Goal: Task Accomplishment & Management: Complete application form

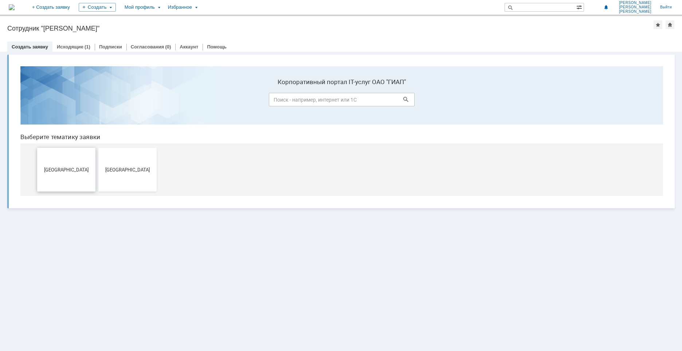
click at [67, 177] on button "[GEOGRAPHIC_DATA]" at bounding box center [66, 170] width 58 height 44
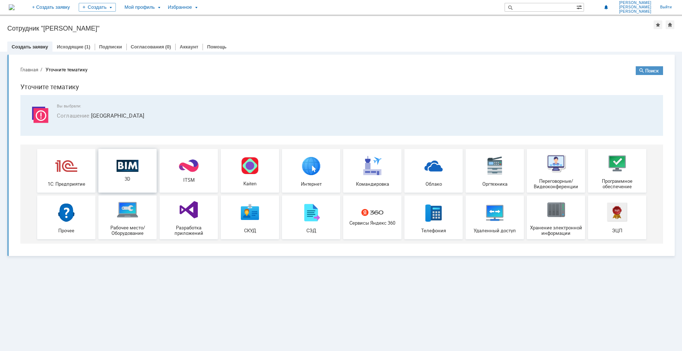
click at [122, 183] on link "3D" at bounding box center [127, 171] width 58 height 44
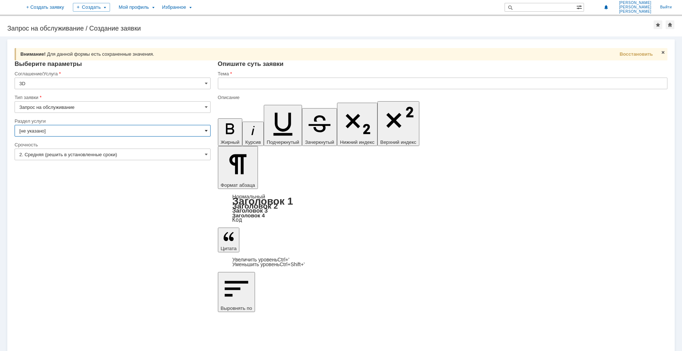
click at [207, 131] on span at bounding box center [206, 131] width 3 height 6
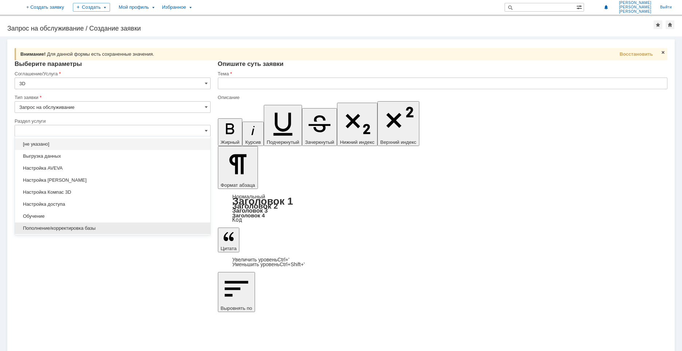
click at [73, 228] on span "Пополнение/корректировка базы" at bounding box center [112, 229] width 187 height 6
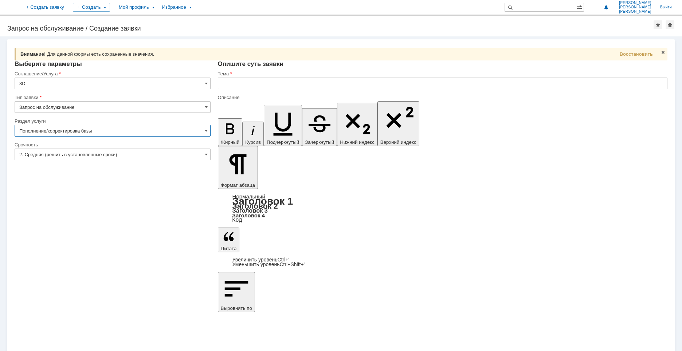
type input "Пополнение/корректировка базы"
click at [246, 84] on input "text" at bounding box center [443, 84] width 450 height 12
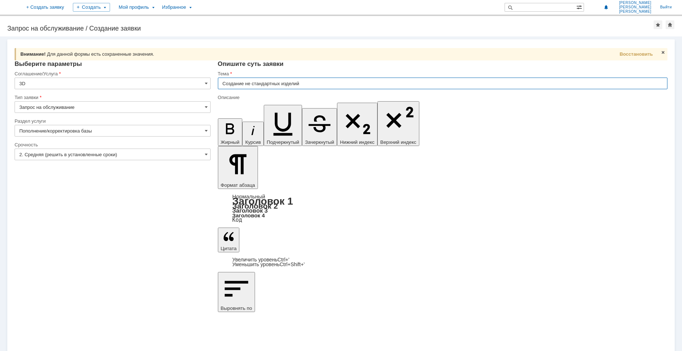
type input "Создание не стандартных изделий"
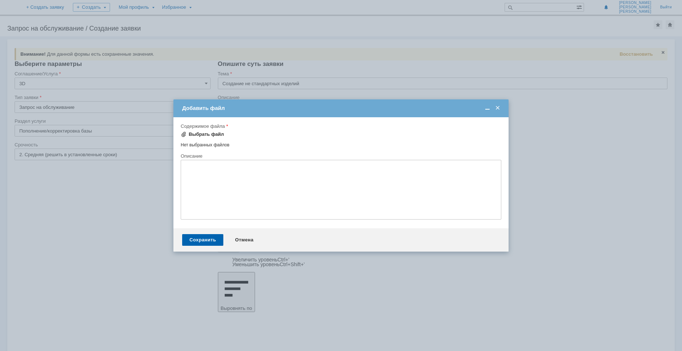
click at [211, 133] on div "Выбрать файл" at bounding box center [206, 135] width 35 height 6
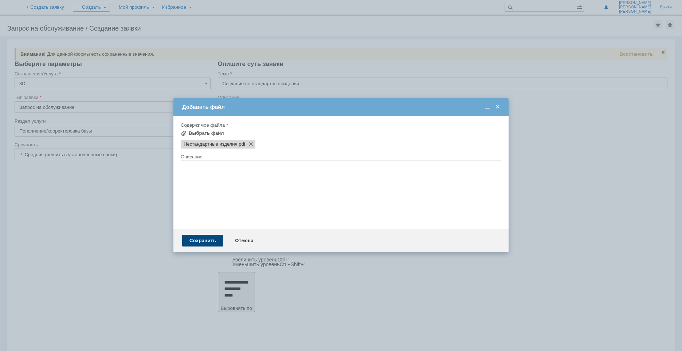
click at [204, 240] on div "Сохранить" at bounding box center [202, 241] width 41 height 12
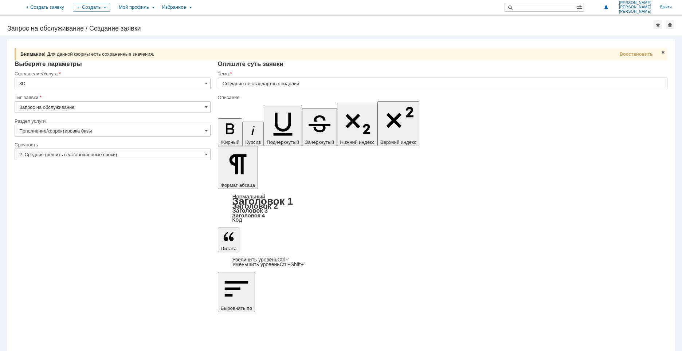
click at [307, 82] on input "Создание не стандартных изделий" at bounding box center [443, 84] width 450 height 12
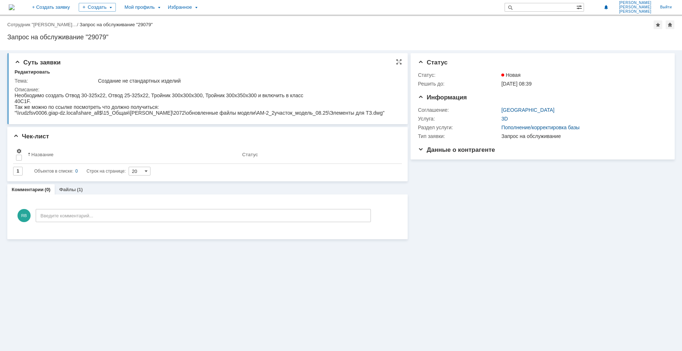
click at [16, 61] on span "Суть заявки" at bounding box center [38, 62] width 46 height 7
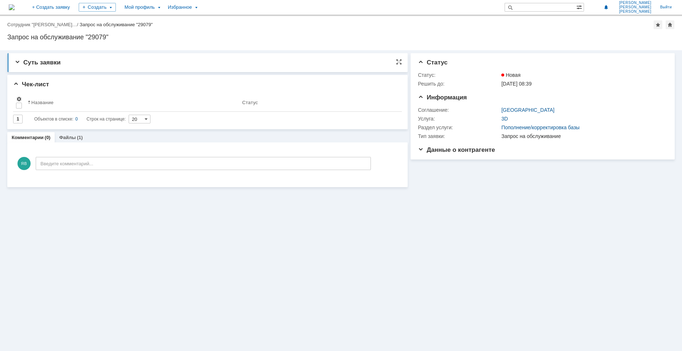
click at [19, 61] on span "Суть заявки" at bounding box center [38, 62] width 46 height 7
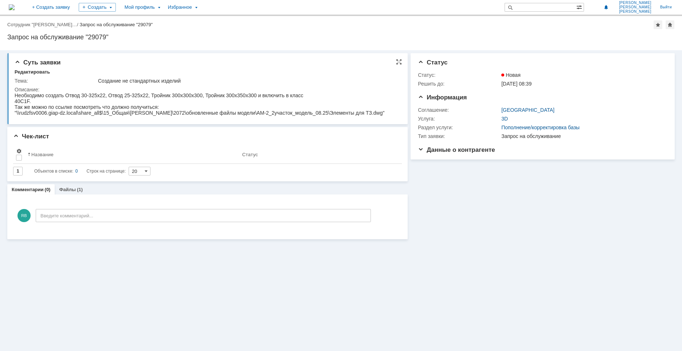
click at [119, 83] on div "Создание не стандартных изделий" at bounding box center [247, 81] width 299 height 6
click at [36, 62] on span "Суть заявки" at bounding box center [38, 62] width 46 height 7
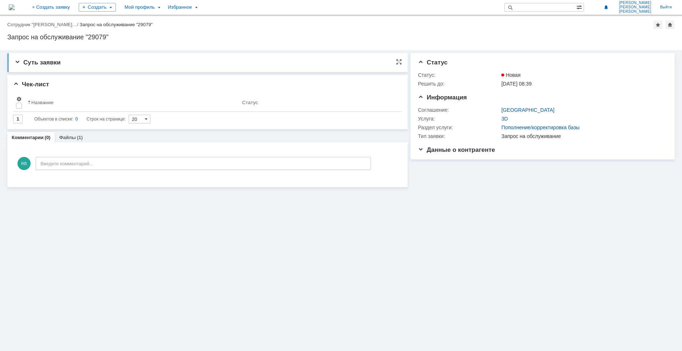
click at [36, 62] on span "Суть заявки" at bounding box center [38, 62] width 46 height 7
